Goal: Information Seeking & Learning: Learn about a topic

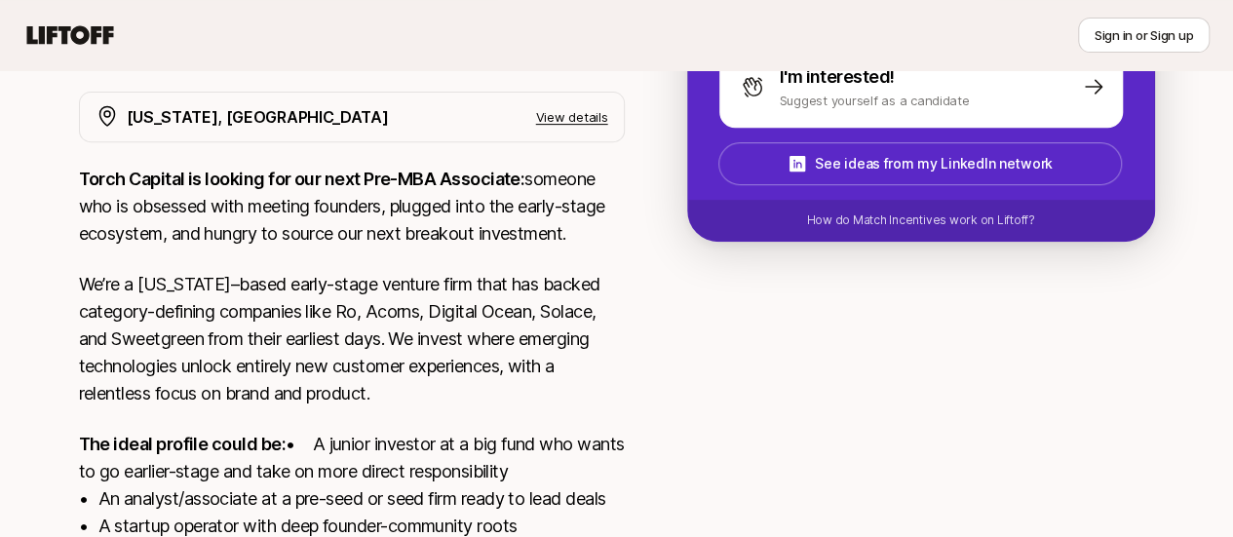
scroll to position [356, 0]
click at [594, 122] on p "View details" at bounding box center [572, 117] width 72 height 19
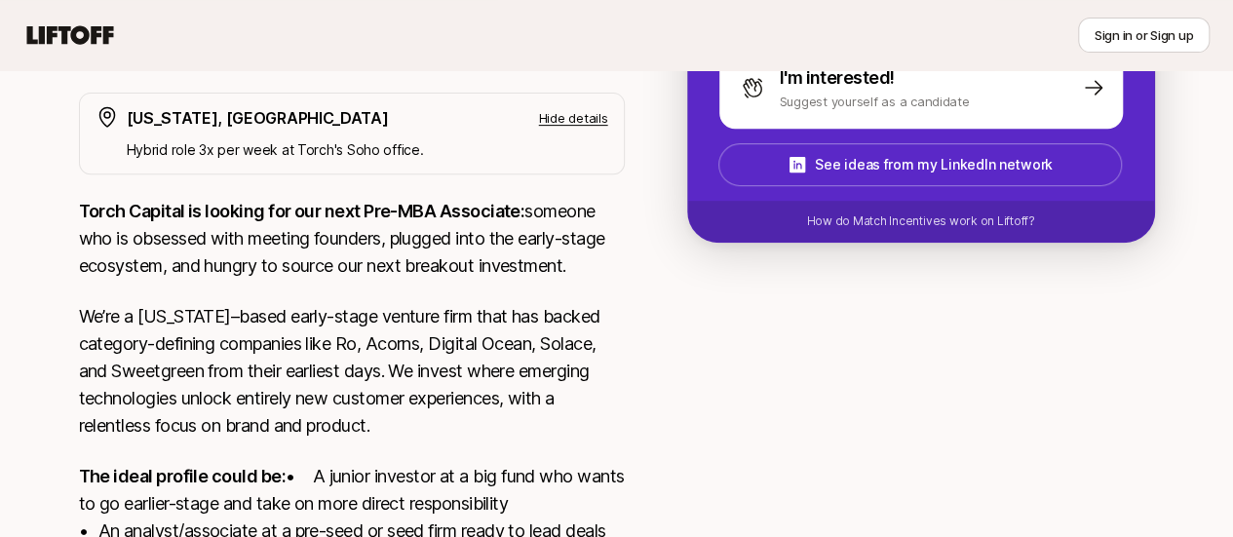
click at [585, 124] on p "Hide details" at bounding box center [573, 117] width 69 height 19
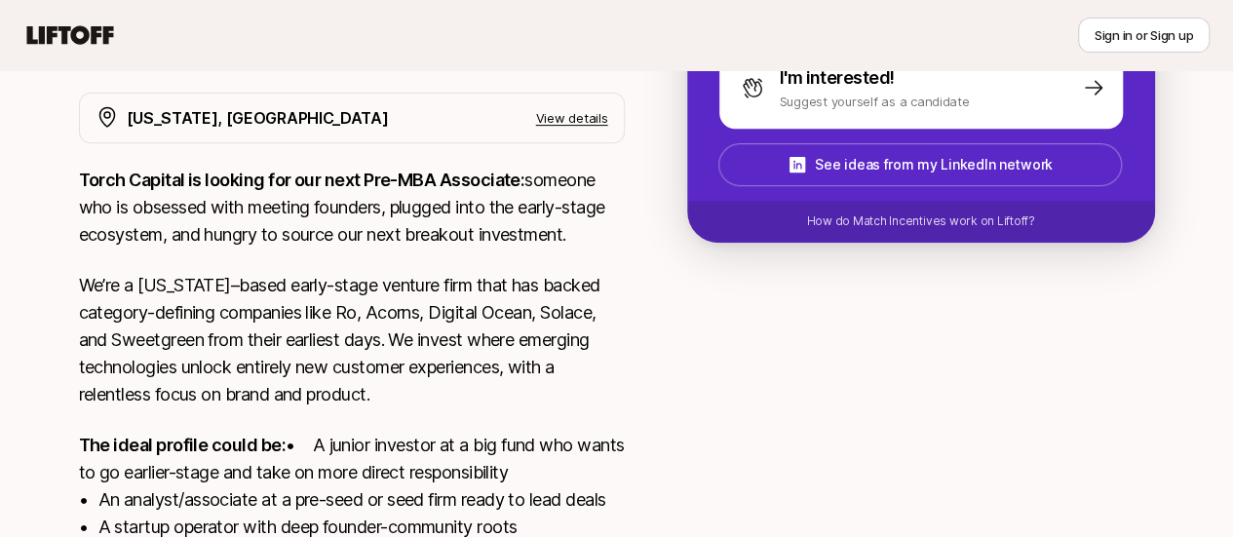
click at [608, 121] on p "View details" at bounding box center [572, 117] width 72 height 19
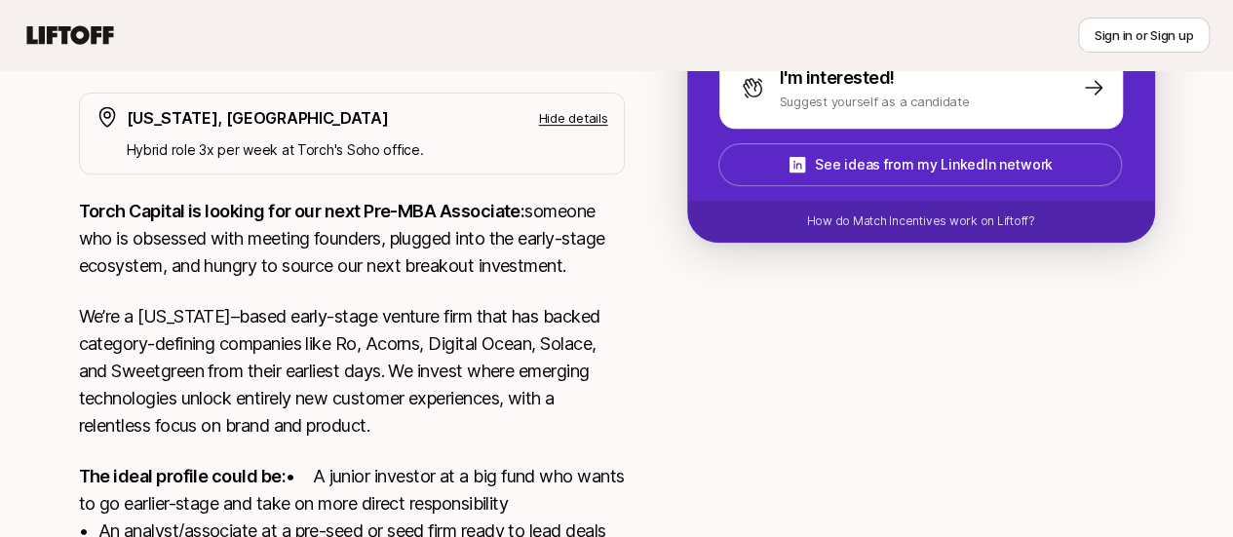
click at [608, 121] on p "Hide details" at bounding box center [573, 117] width 69 height 19
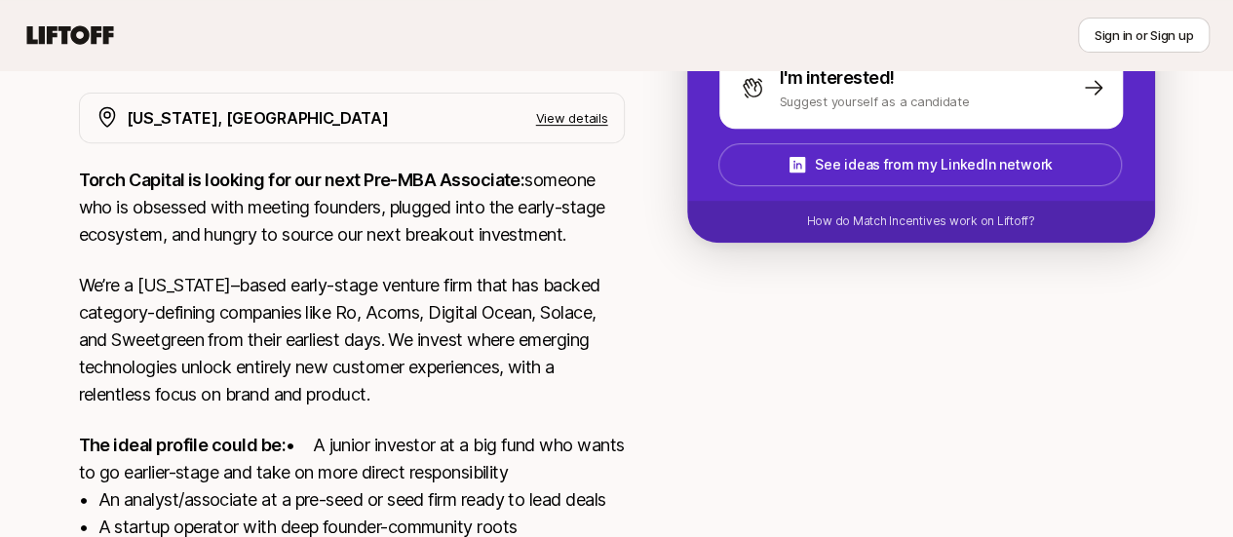
click at [608, 122] on p "View details" at bounding box center [572, 117] width 72 height 19
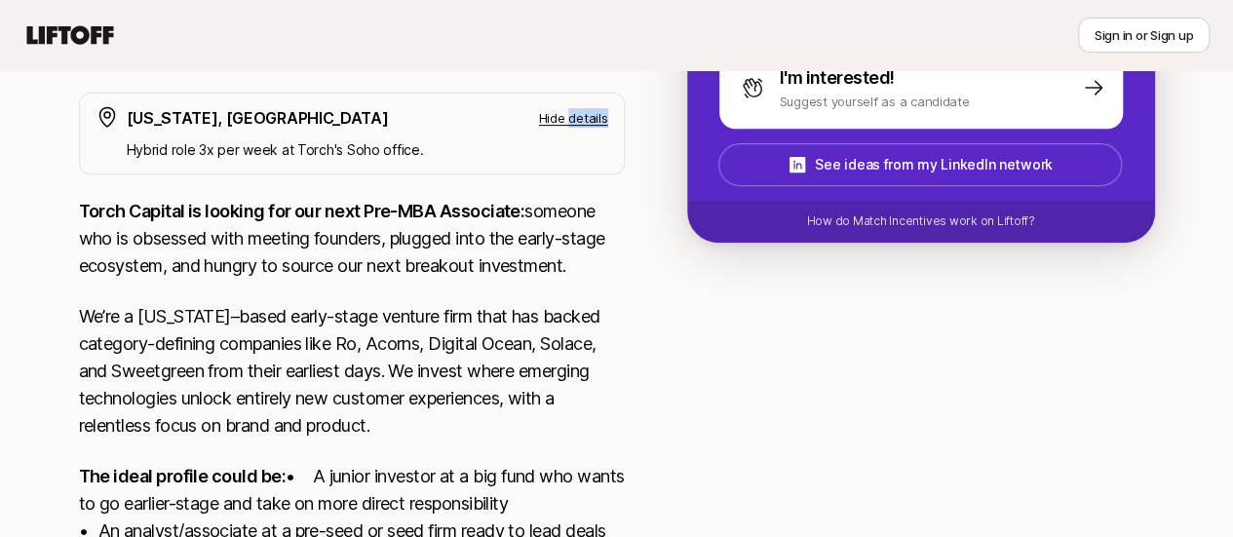
click at [608, 122] on p "Hide details" at bounding box center [573, 117] width 69 height 19
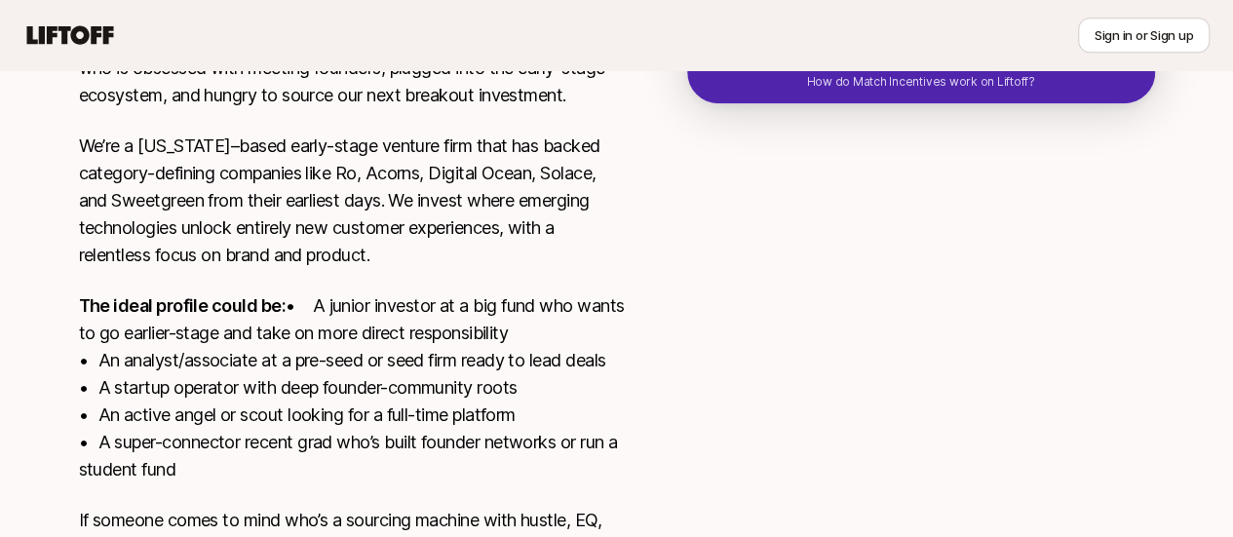
scroll to position [670, 0]
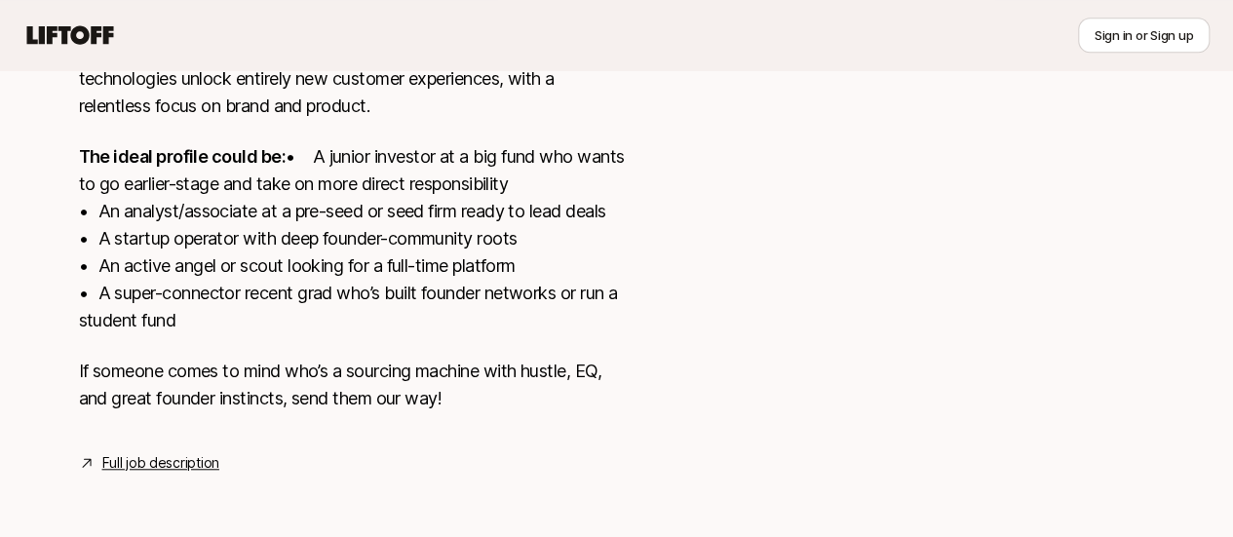
click at [148, 455] on link "Full job description" at bounding box center [160, 462] width 117 height 23
